Goal: Information Seeking & Learning: Learn about a topic

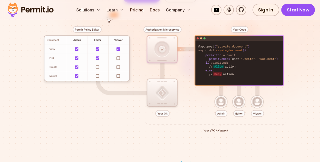
scroll to position [124, 0]
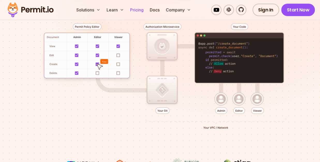
click at [138, 9] on link "Pricing" at bounding box center [137, 10] width 18 height 10
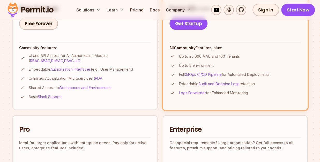
scroll to position [124, 0]
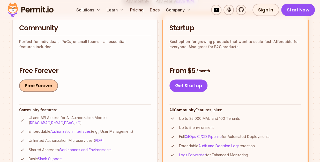
click at [35, 82] on link "Free Forever" at bounding box center [38, 86] width 39 height 12
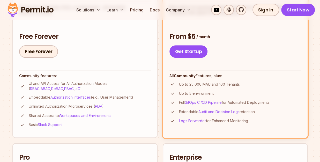
scroll to position [166, 0]
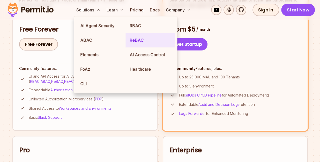
click at [132, 41] on link "ReBAC" at bounding box center [150, 40] width 49 height 15
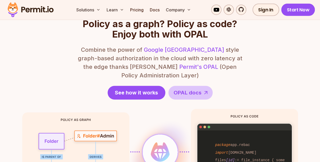
scroll to position [518, 0]
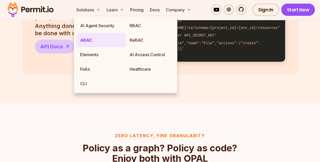
click at [86, 39] on link "ABAC" at bounding box center [100, 40] width 49 height 15
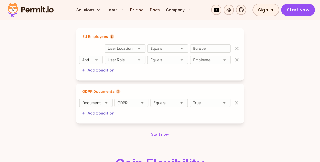
scroll to position [290, 0]
click at [123, 49] on img at bounding box center [160, 54] width 168 height 52
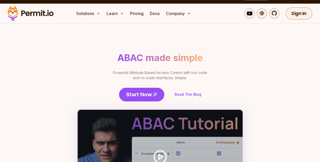
scroll to position [0, 0]
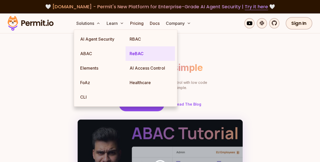
click at [145, 53] on link "ReBAC" at bounding box center [150, 53] width 49 height 15
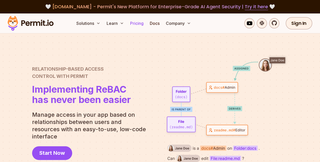
click at [132, 21] on link "Pricing" at bounding box center [137, 23] width 18 height 10
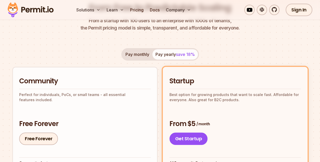
scroll to position [62, 0]
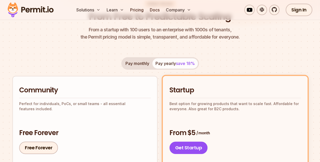
click at [149, 67] on button "Pay monthly" at bounding box center [138, 63] width 30 height 10
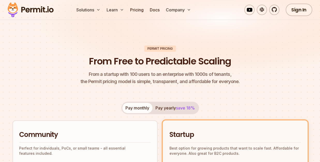
scroll to position [0, 0]
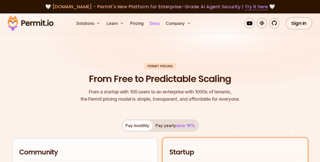
click at [154, 25] on link "Docs" at bounding box center [155, 23] width 14 height 10
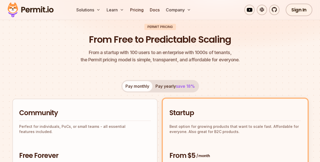
scroll to position [21, 0]
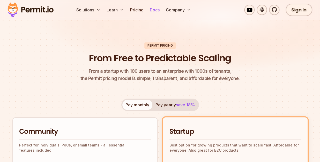
click at [156, 10] on link "Docs" at bounding box center [155, 10] width 14 height 10
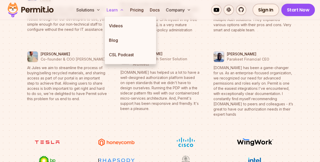
scroll to position [2321, 0]
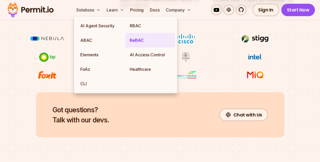
click at [141, 39] on link "ReBAC" at bounding box center [150, 40] width 49 height 15
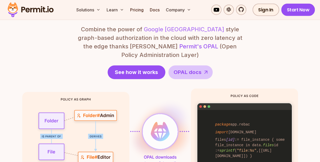
scroll to position [626, 0]
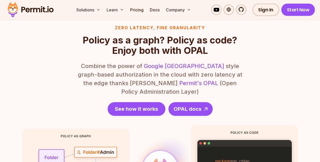
click at [190, 105] on span "OPAL docs" at bounding box center [188, 108] width 28 height 7
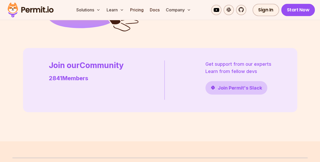
scroll to position [1372, 0]
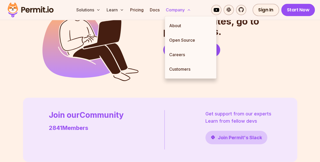
click at [178, 9] on button "Company" at bounding box center [178, 10] width 29 height 10
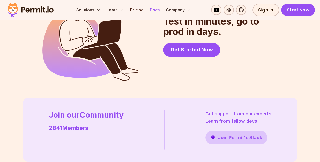
click at [159, 9] on link "Docs" at bounding box center [155, 10] width 14 height 10
